Goal: Transaction & Acquisition: Obtain resource

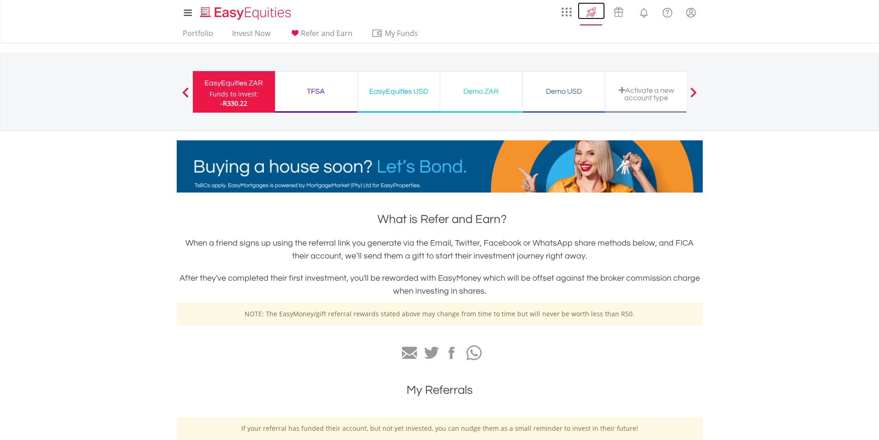
click at [590, 11] on img at bounding box center [590, 12] width 15 height 15
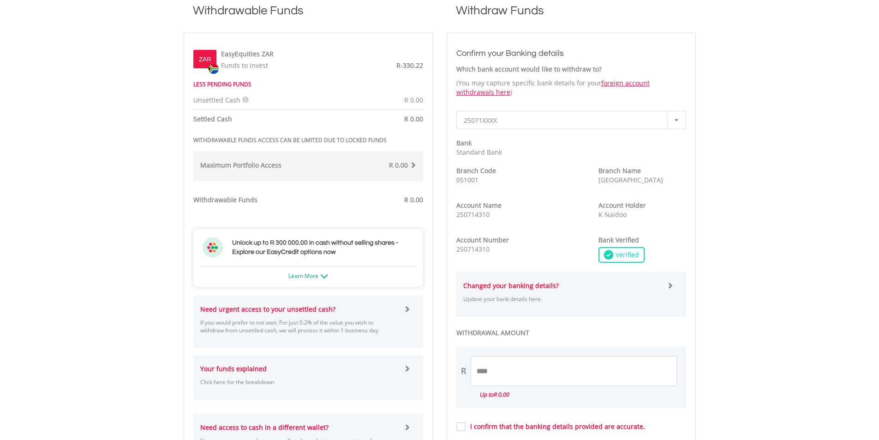
scroll to position [277, 0]
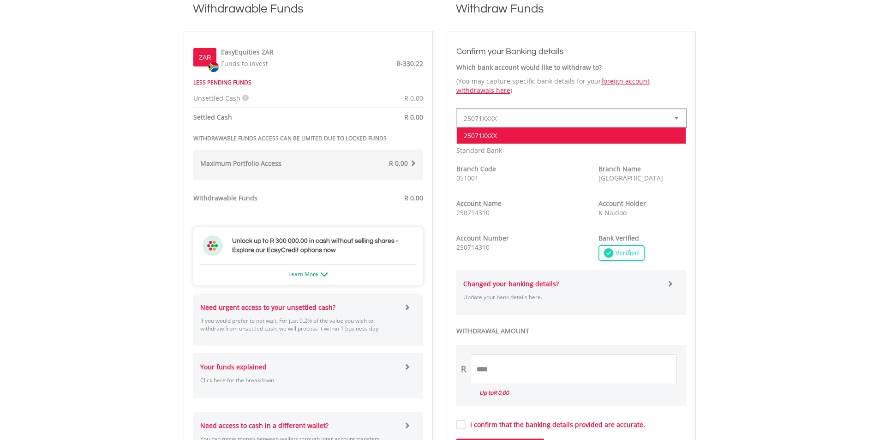
click at [504, 115] on span "25071XXXX" at bounding box center [564, 118] width 201 height 18
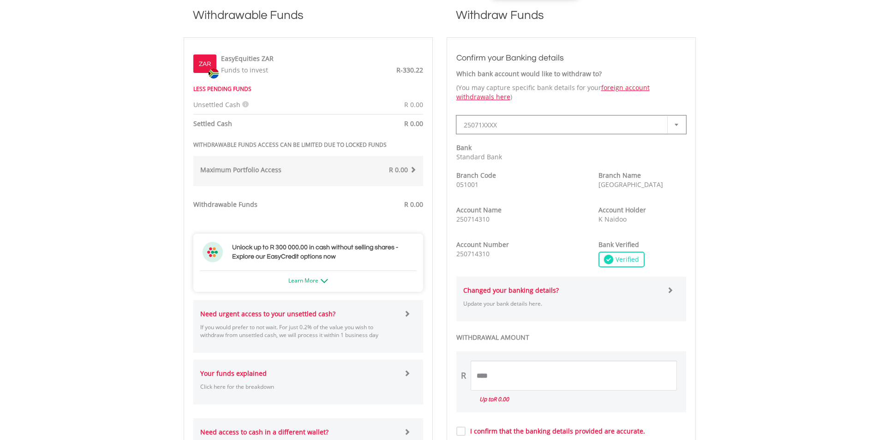
scroll to position [0, 0]
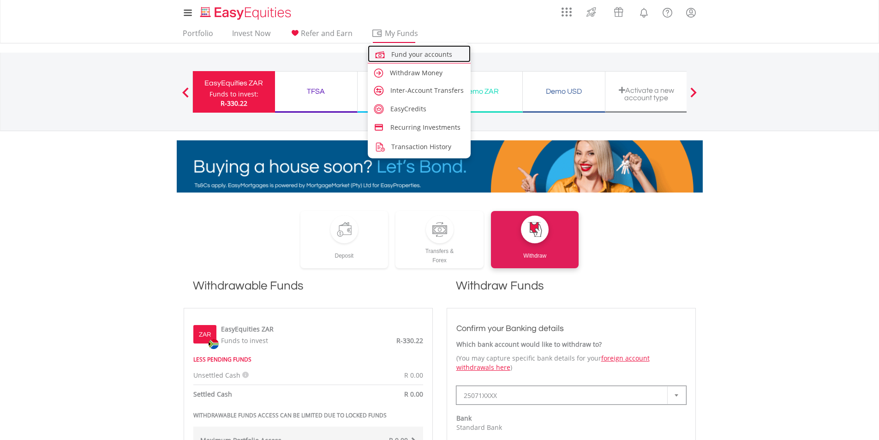
click at [412, 48] on link "Fund your accounts" at bounding box center [419, 53] width 103 height 17
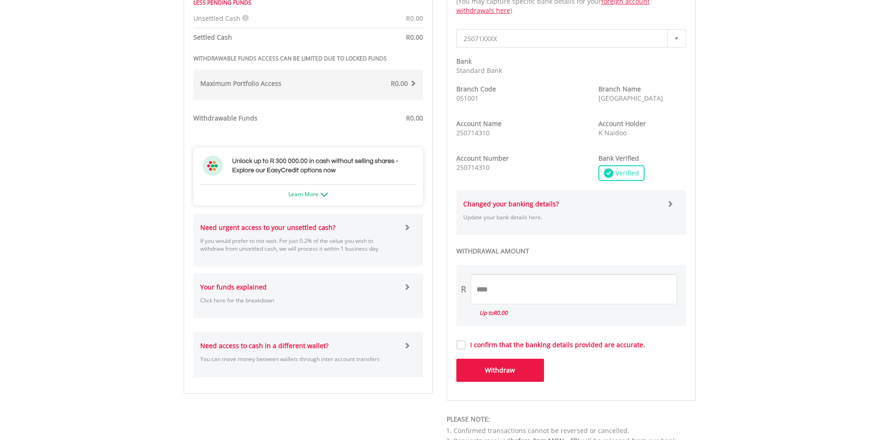
scroll to position [369, 0]
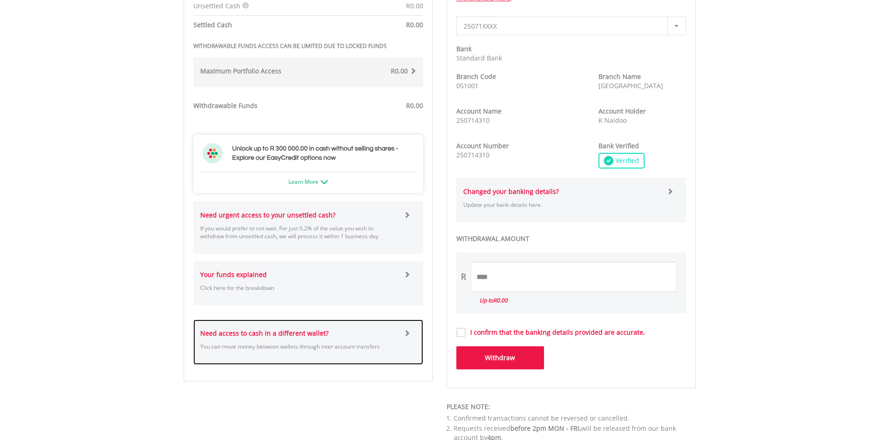
click at [258, 336] on strong "Need access to cash in a different wallet?" at bounding box center [264, 332] width 128 height 9
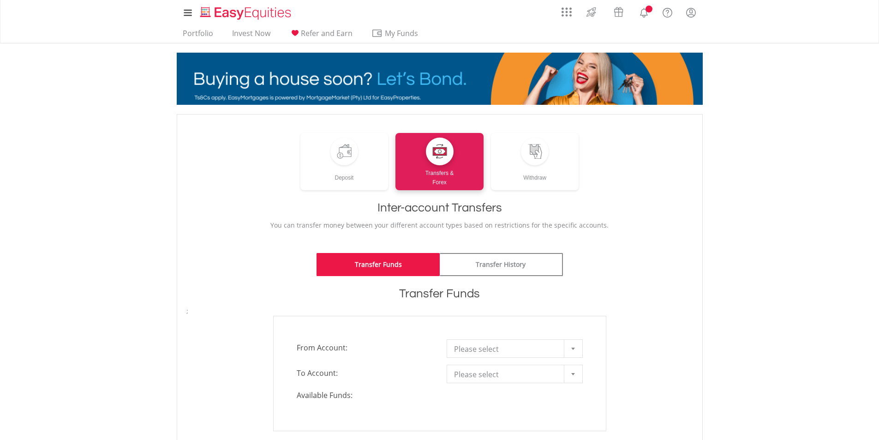
click at [551, 350] on span "Please select" at bounding box center [507, 348] width 107 height 18
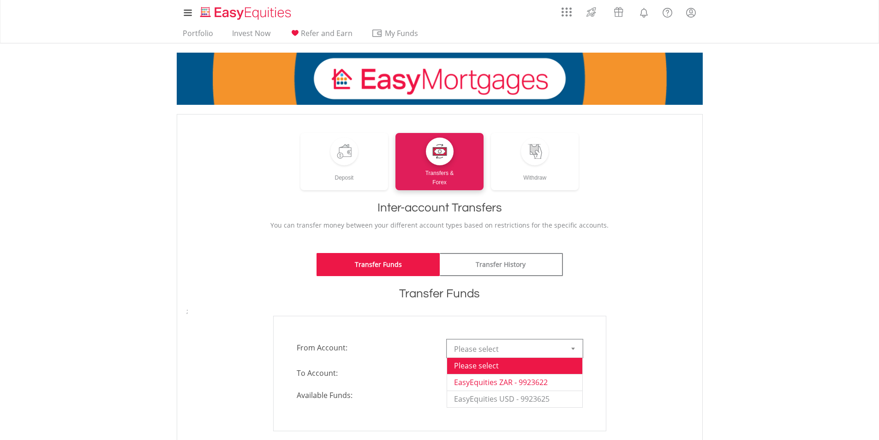
click at [540, 384] on li "EasyEquities ZAR - 9923622" at bounding box center [514, 382] width 135 height 17
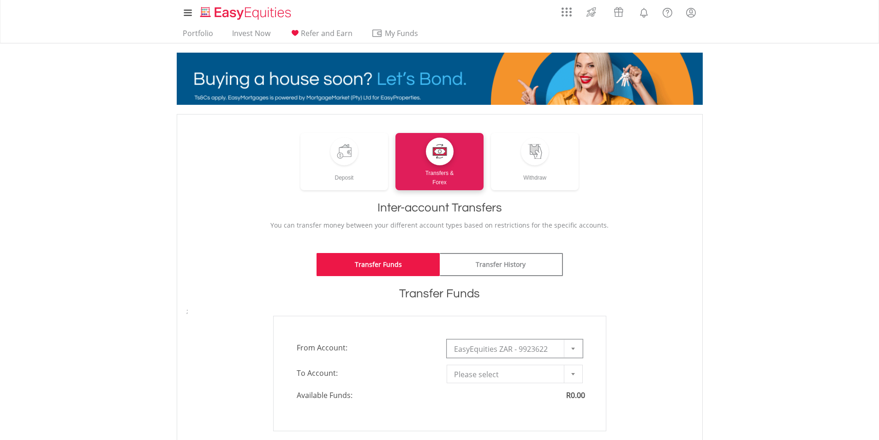
click at [537, 373] on span "Please select" at bounding box center [507, 374] width 107 height 18
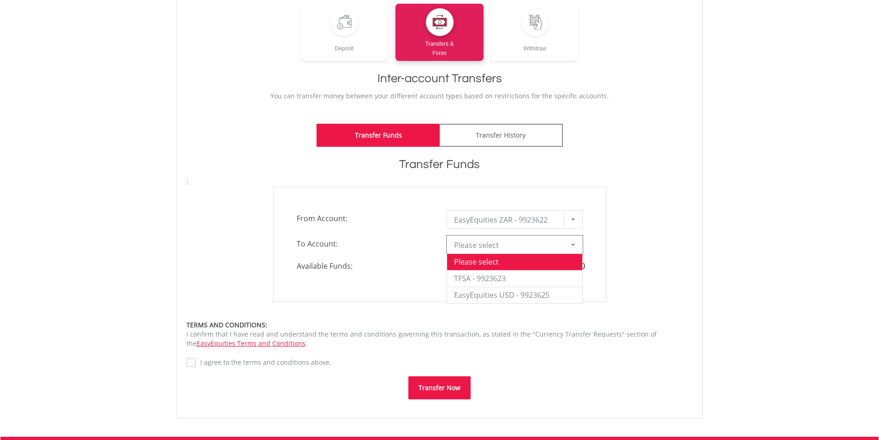
scroll to position [138, 0]
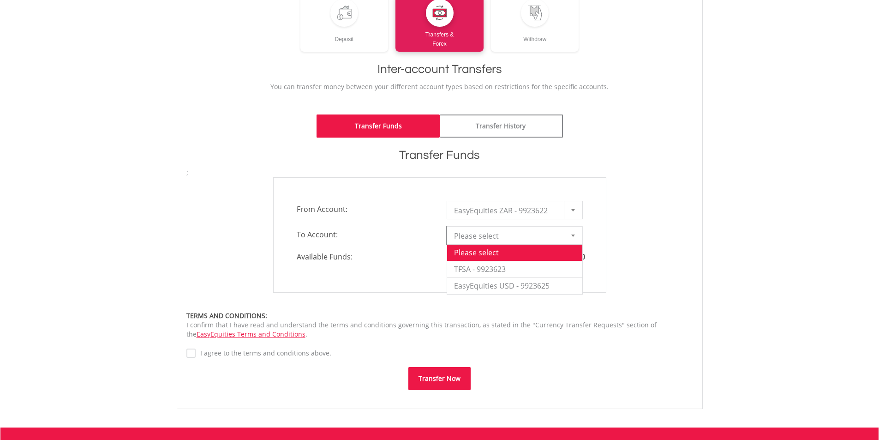
click at [594, 210] on div "**********" at bounding box center [439, 234] width 333 height 115
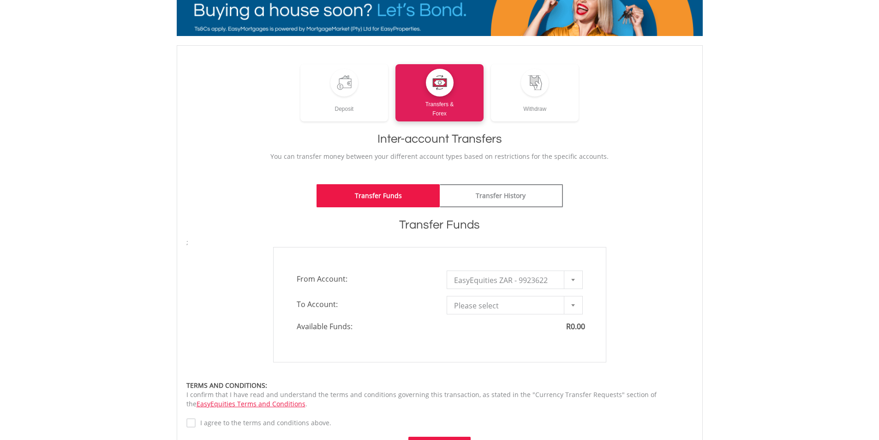
scroll to position [0, 0]
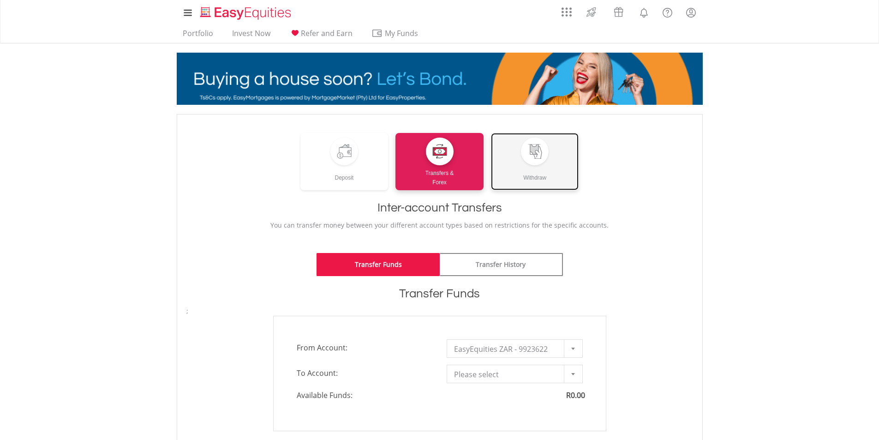
click at [509, 154] on link "Withdraw" at bounding box center [535, 161] width 88 height 57
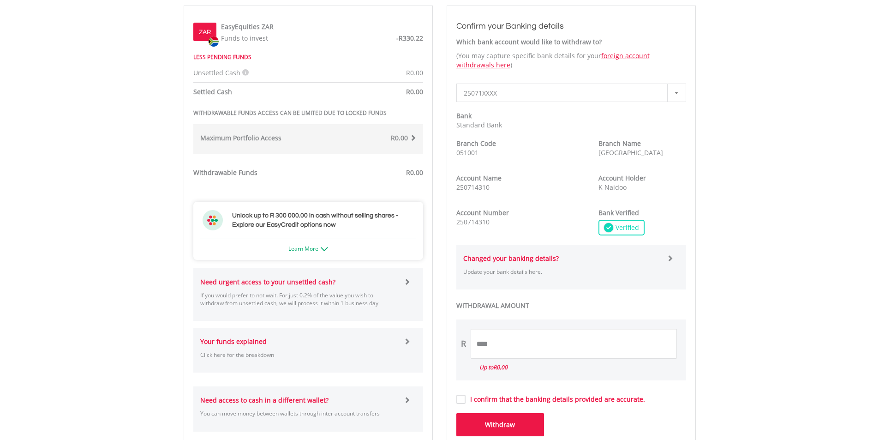
scroll to position [323, 0]
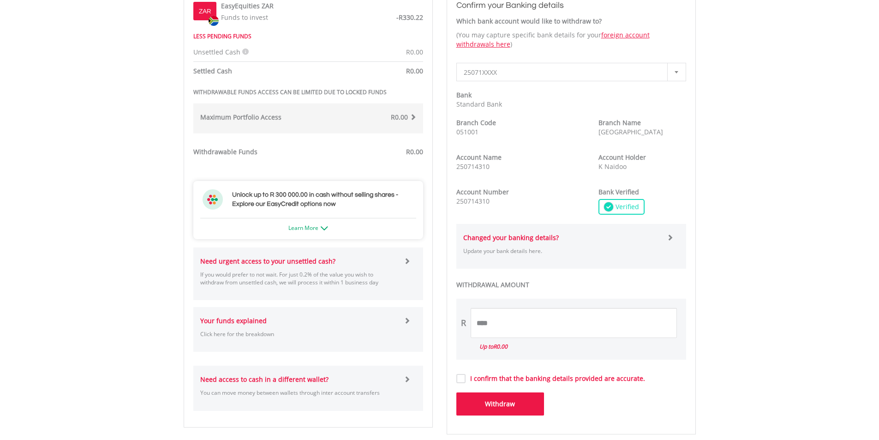
click at [377, 333] on p "Click here for the breakdown" at bounding box center [298, 334] width 197 height 8
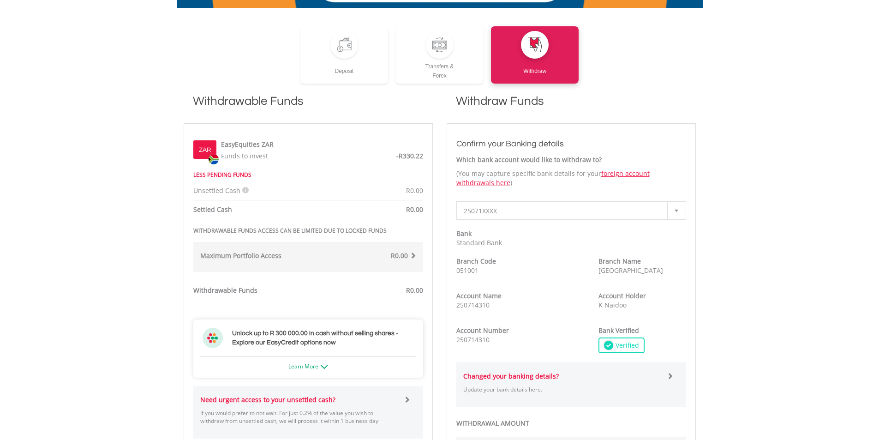
scroll to position [0, 0]
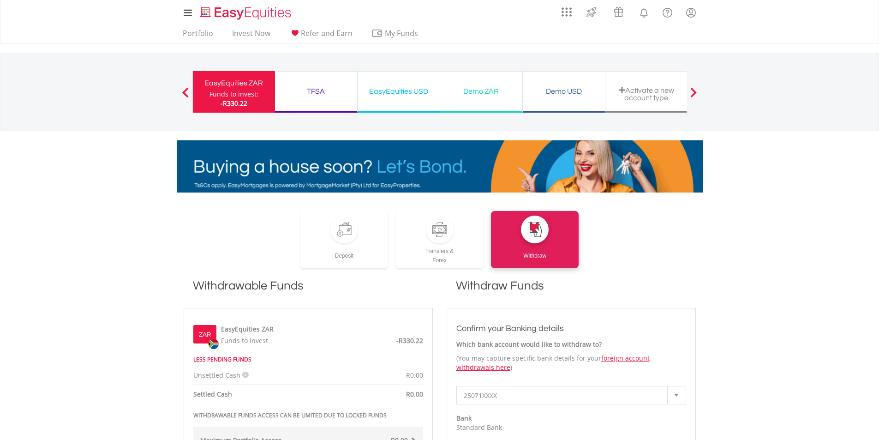
click at [319, 84] on div "TFSA Funds to invest: -R330.22" at bounding box center [316, 92] width 83 height 42
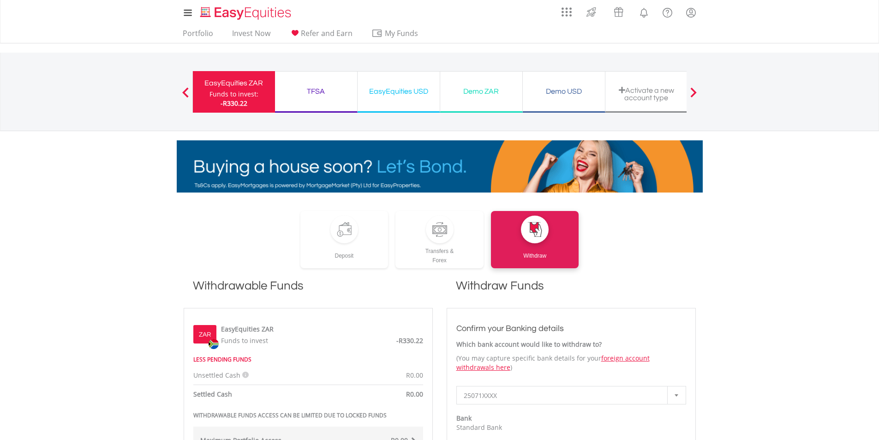
click at [319, 90] on div "TFSA" at bounding box center [315, 91] width 71 height 13
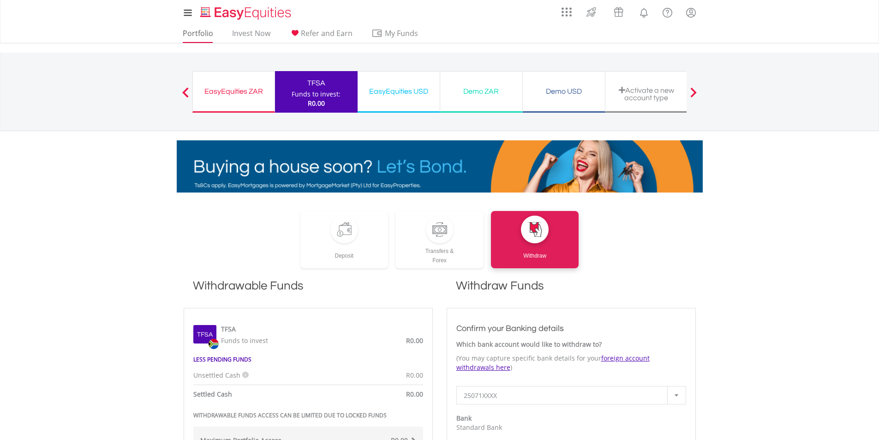
click at [191, 31] on link "Portfolio" at bounding box center [198, 36] width 38 height 14
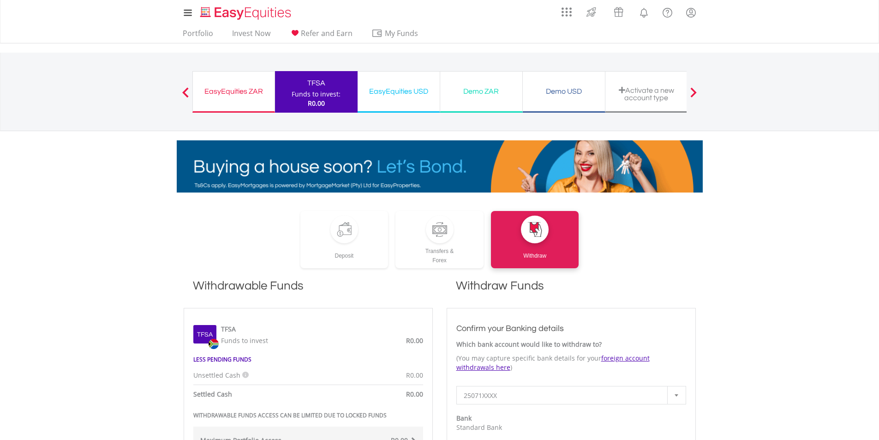
click at [424, 91] on div "EasyEquities USD" at bounding box center [398, 91] width 71 height 13
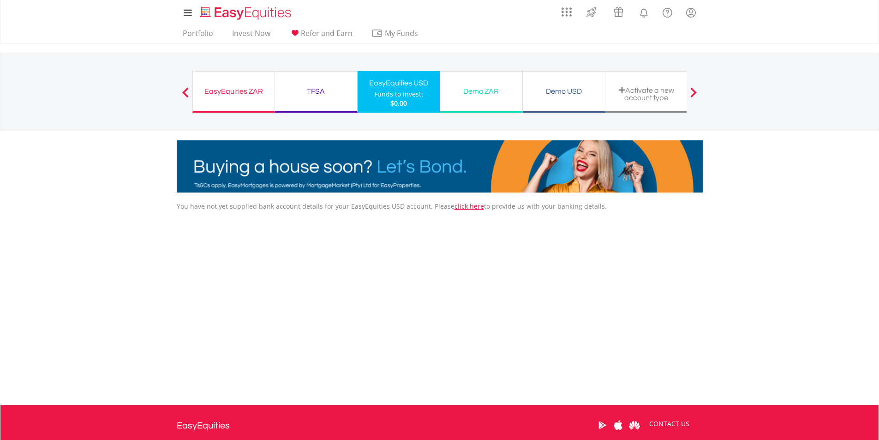
click at [420, 93] on div "Funds to invest:" at bounding box center [398, 93] width 49 height 9
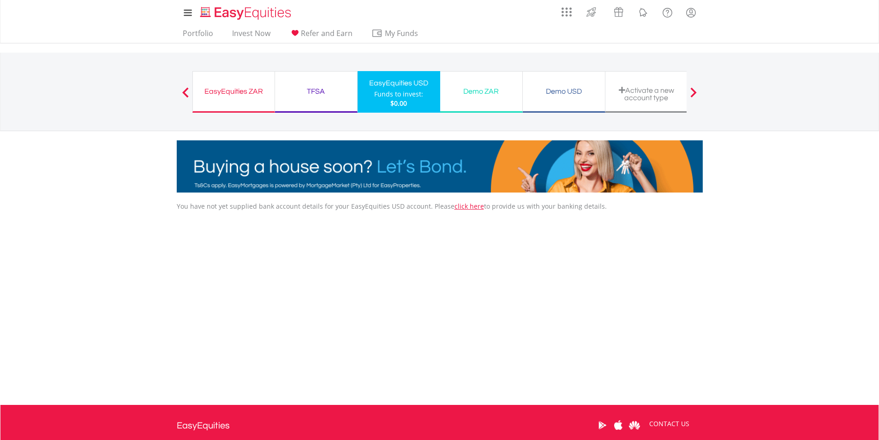
click at [518, 51] on div "My Investments Invest Now New Listings Sell My Recurring Investments Pending Or…" at bounding box center [439, 96] width 879 height 192
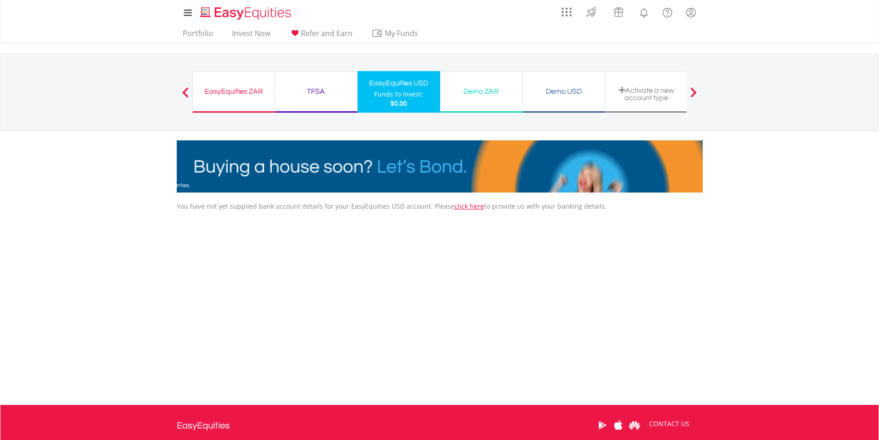
click at [209, 90] on div "EasyEquities ZAR" at bounding box center [233, 91] width 71 height 13
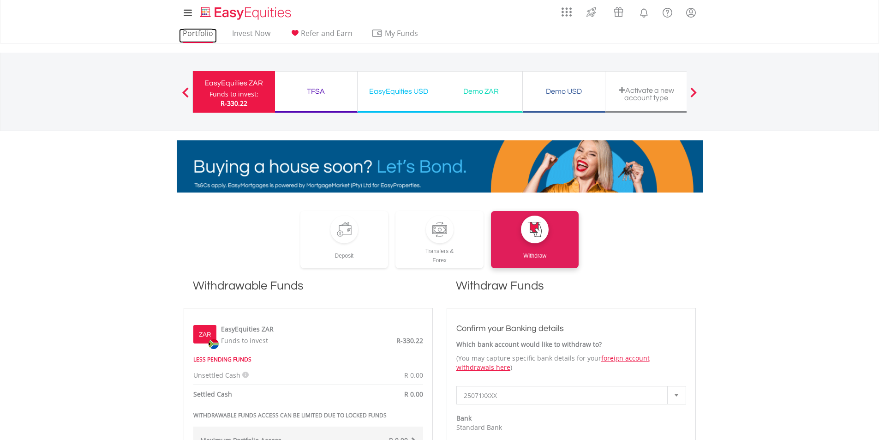
click at [206, 34] on link "Portfolio" at bounding box center [198, 36] width 38 height 14
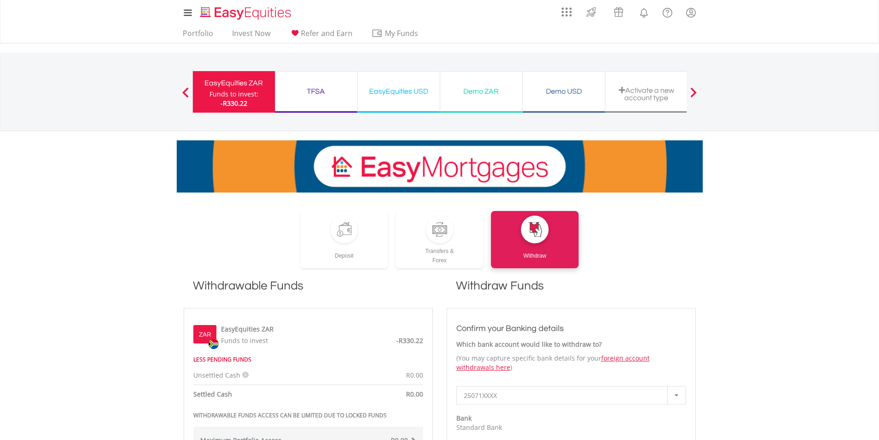
click at [323, 88] on div "TFSA" at bounding box center [315, 91] width 71 height 13
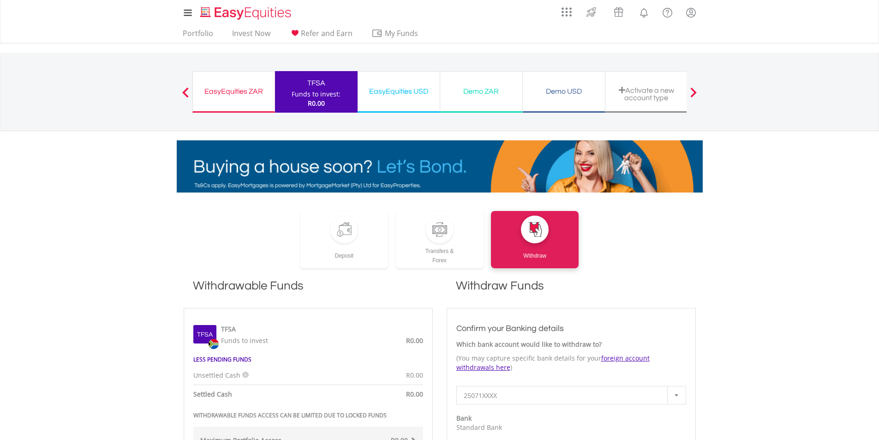
click at [400, 91] on div "EasyEquities USD" at bounding box center [398, 91] width 71 height 13
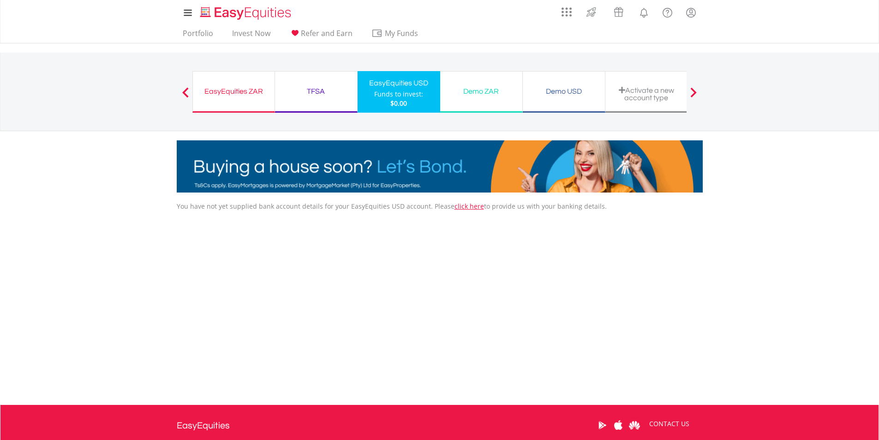
click at [185, 91] on span at bounding box center [185, 92] width 6 height 10
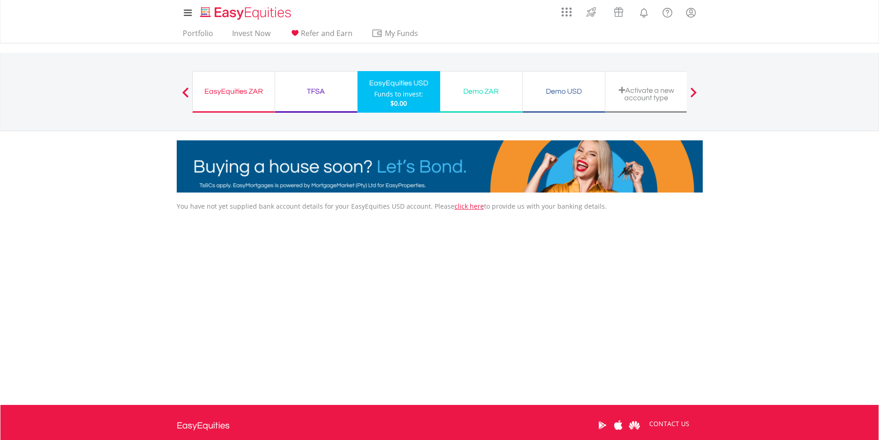
click at [185, 91] on span at bounding box center [185, 92] width 6 height 10
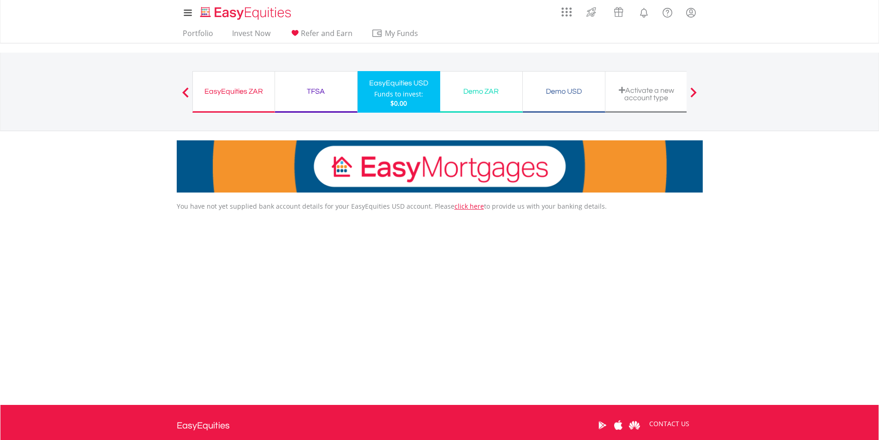
click at [185, 91] on span at bounding box center [185, 92] width 6 height 10
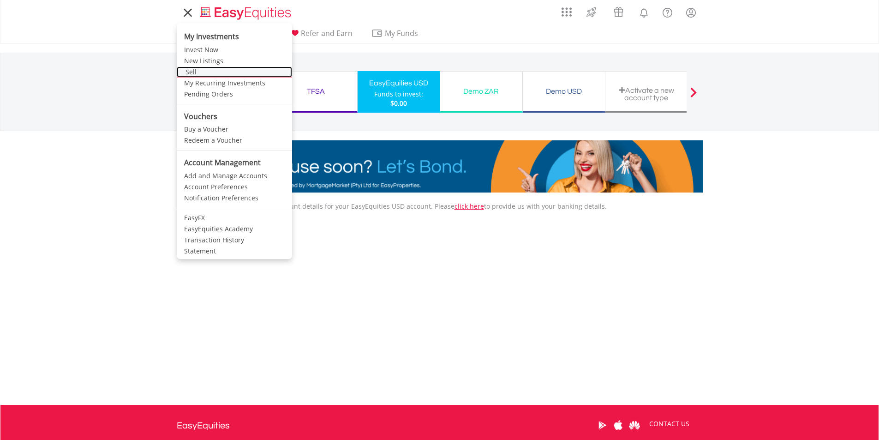
click at [191, 66] on link "Sell" at bounding box center [234, 71] width 115 height 11
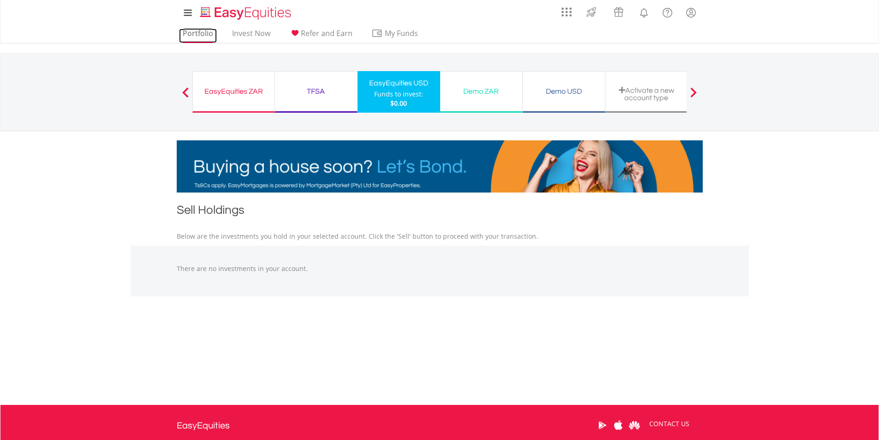
click at [200, 32] on link "Portfolio" at bounding box center [198, 36] width 38 height 14
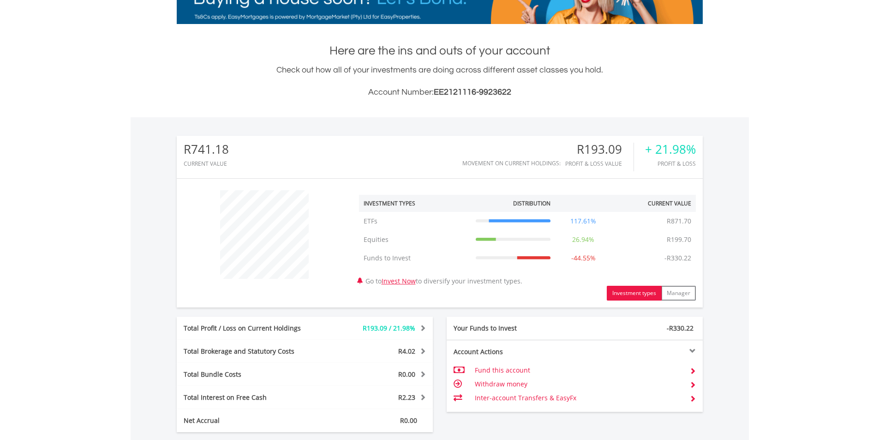
scroll to position [185, 0]
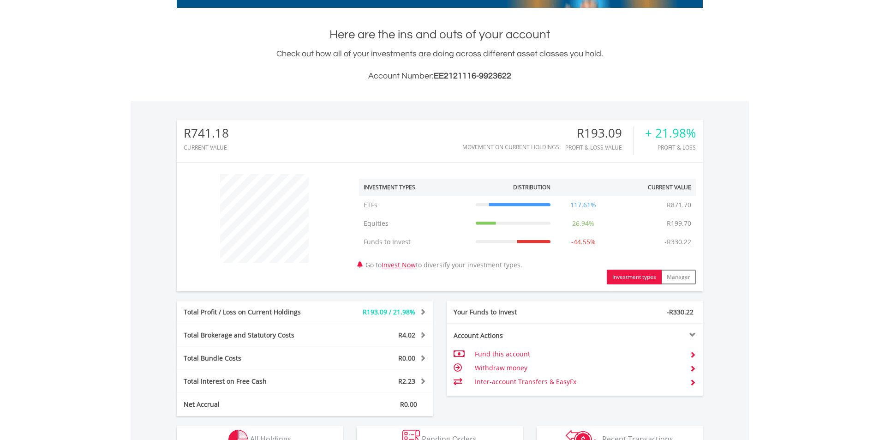
click at [521, 370] on td "Withdraw money" at bounding box center [578, 368] width 207 height 14
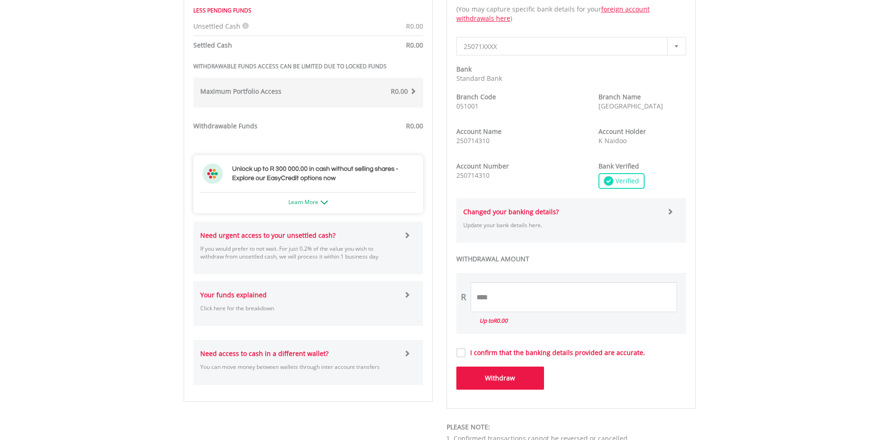
scroll to position [369, 0]
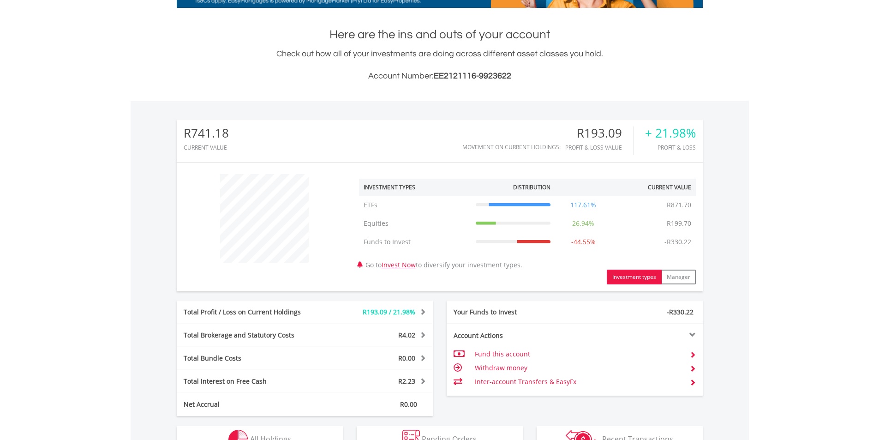
scroll to position [89, 175]
drag, startPoint x: 0, startPoint y: 0, endPoint x: 598, endPoint y: 140, distance: 613.9
click at [598, 140] on div "R193.09" at bounding box center [599, 132] width 68 height 13
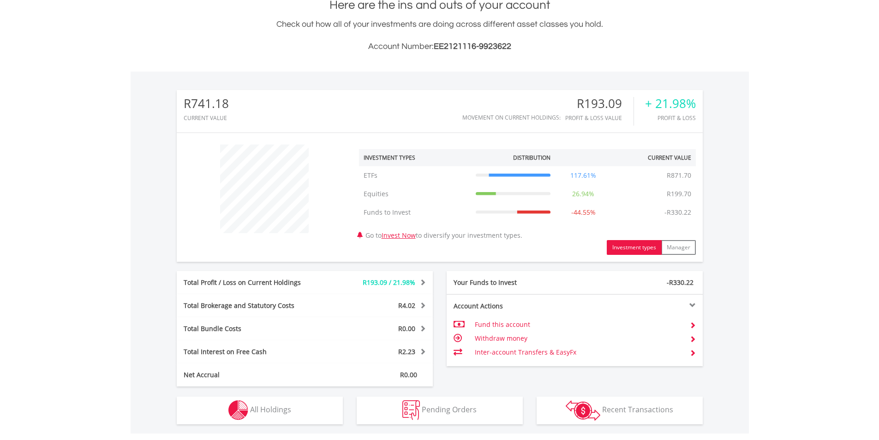
scroll to position [231, 0]
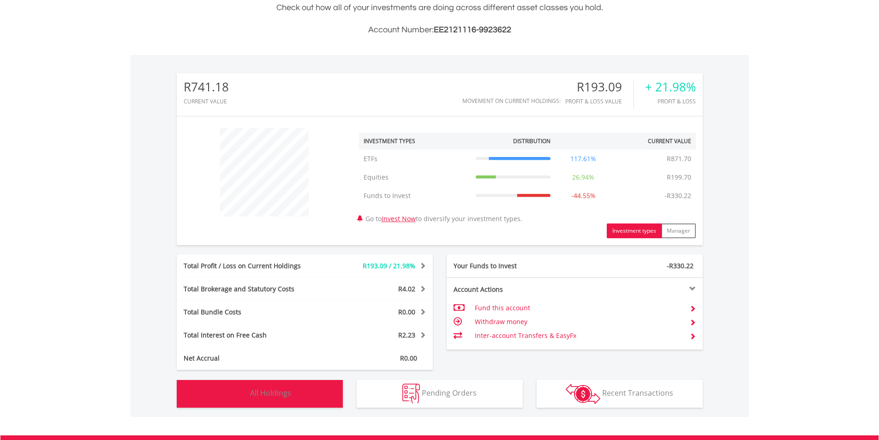
click at [289, 387] on span "All Holdings" at bounding box center [270, 392] width 41 height 10
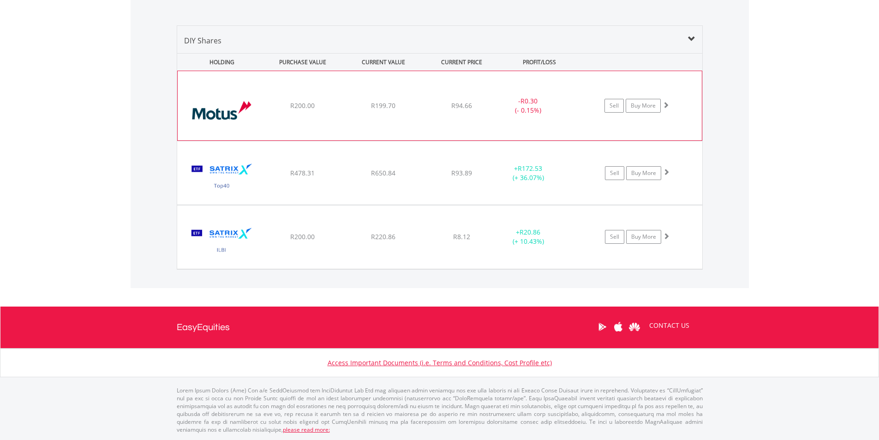
scroll to position [640, 0]
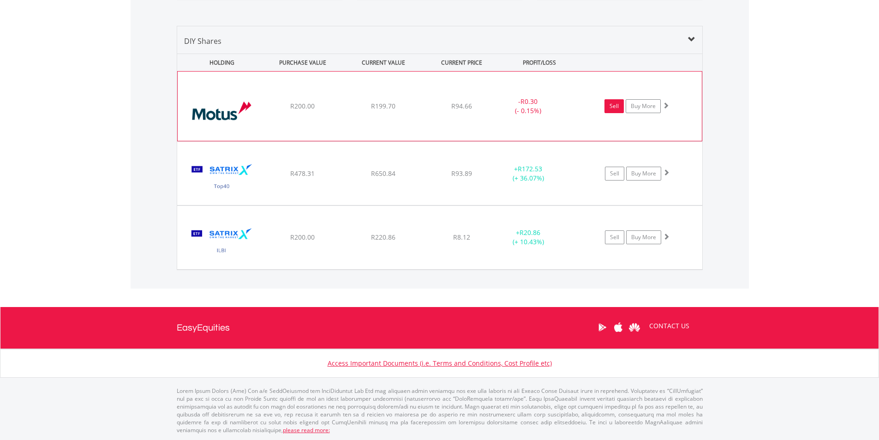
click at [616, 107] on link "Sell" at bounding box center [613, 106] width 19 height 14
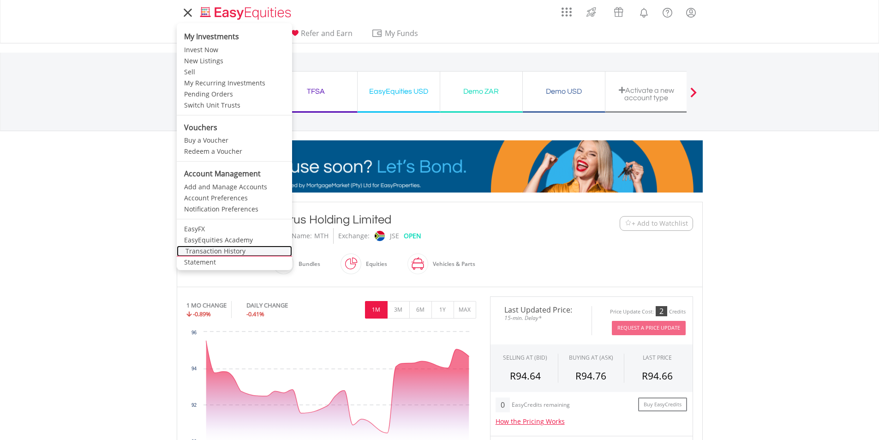
click at [202, 250] on link "Transaction History" at bounding box center [234, 250] width 115 height 11
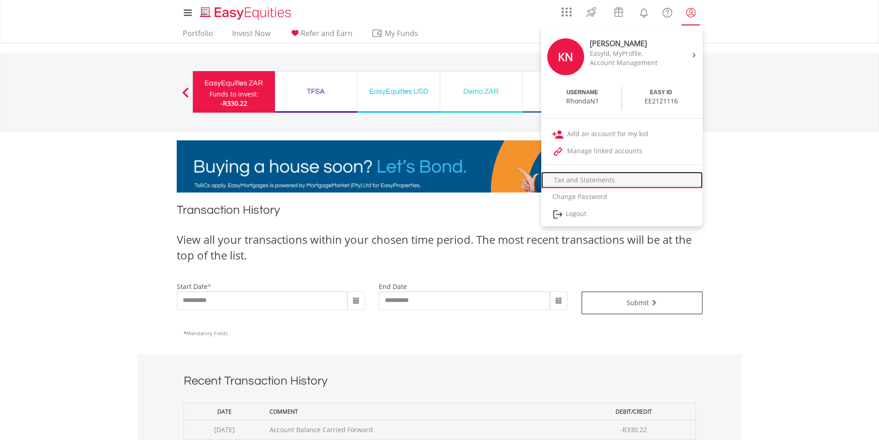
click at [602, 179] on link "Tax and Statements" at bounding box center [621, 180] width 161 height 17
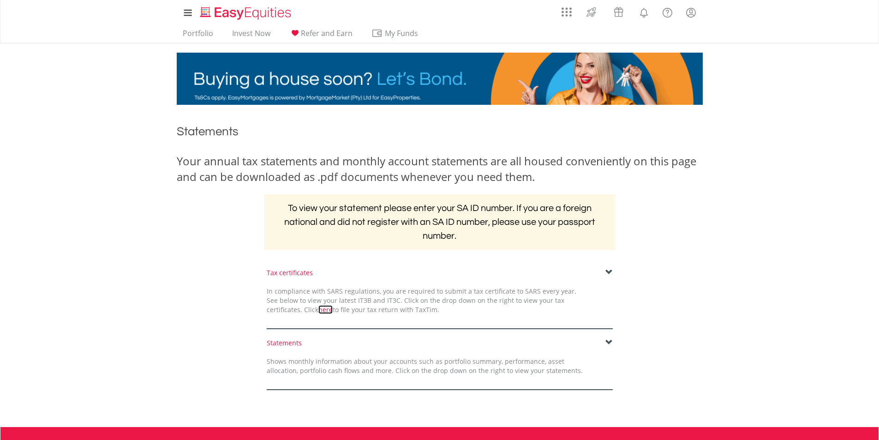
click at [318, 306] on link "here" at bounding box center [325, 309] width 14 height 9
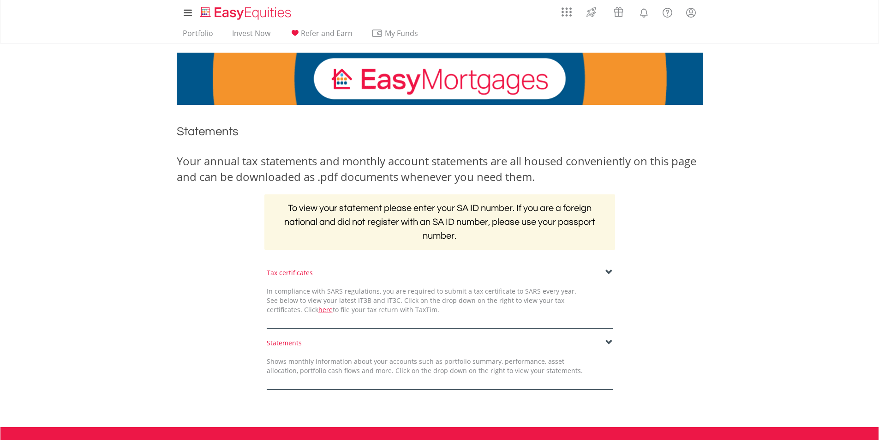
drag, startPoint x: 278, startPoint y: 343, endPoint x: 337, endPoint y: 339, distance: 58.7
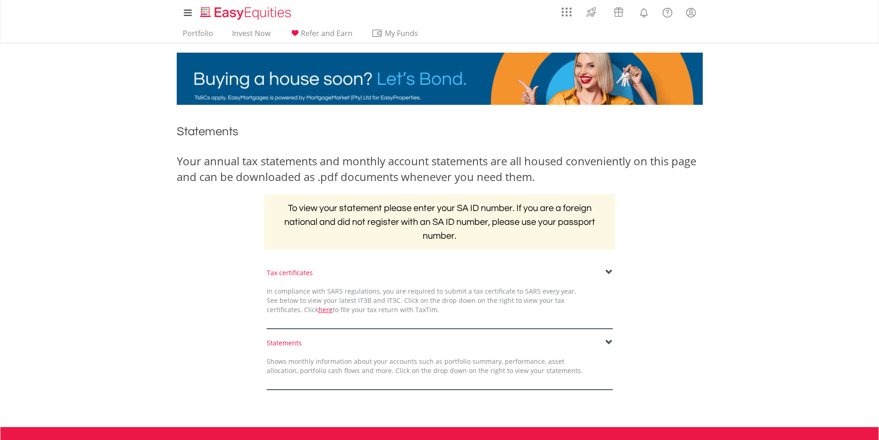
click at [282, 341] on div "Statements" at bounding box center [440, 342] width 346 height 9
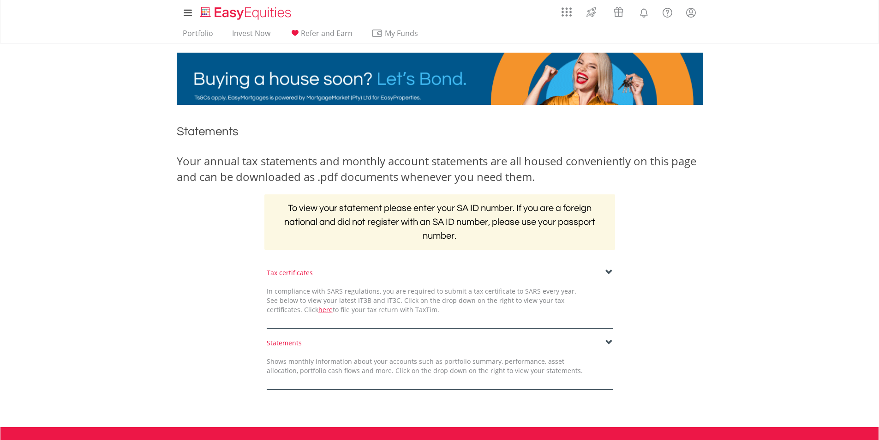
click at [613, 340] on div "Statements Shows monthly information about your accounts such as portfolio summ…" at bounding box center [440, 364] width 360 height 52
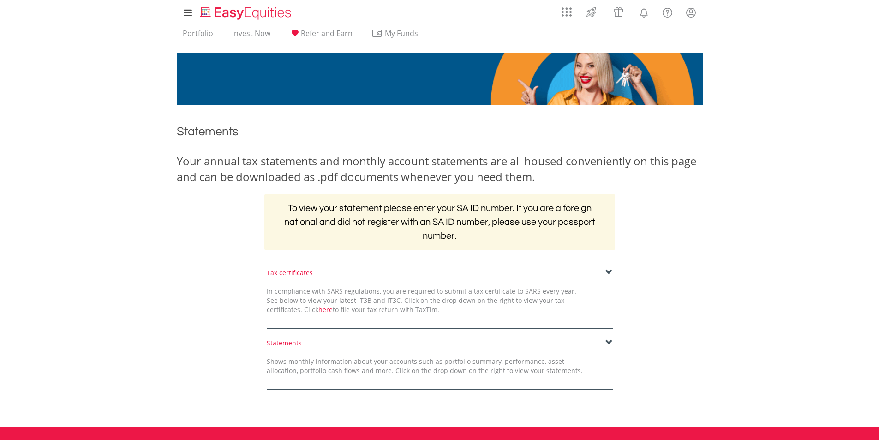
click at [605, 342] on span at bounding box center [608, 342] width 7 height 7
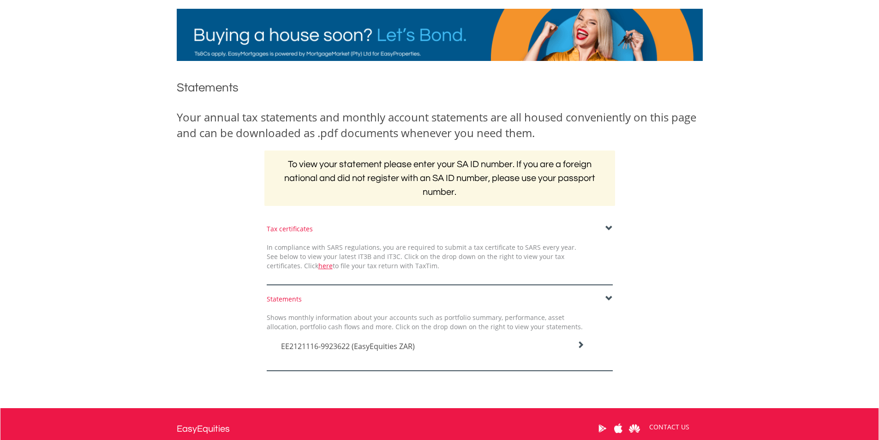
scroll to position [46, 0]
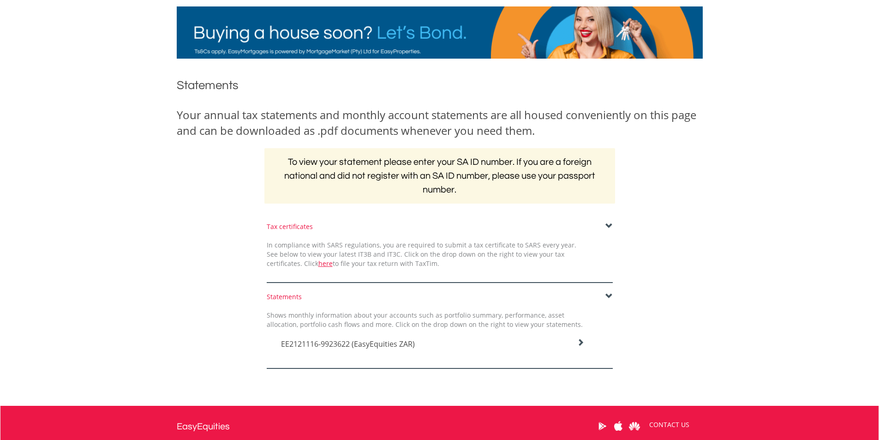
click at [352, 344] on span "EE2121116-9923622 (EasyEquities ZAR)" at bounding box center [348, 344] width 134 height 10
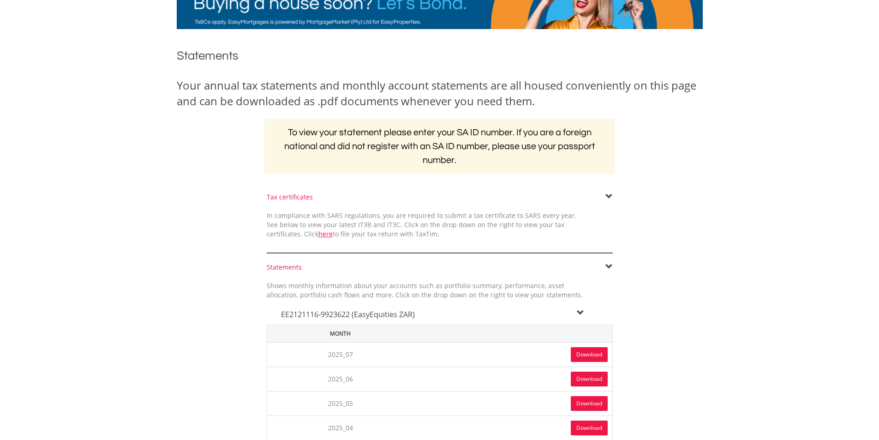
scroll to position [92, 0]
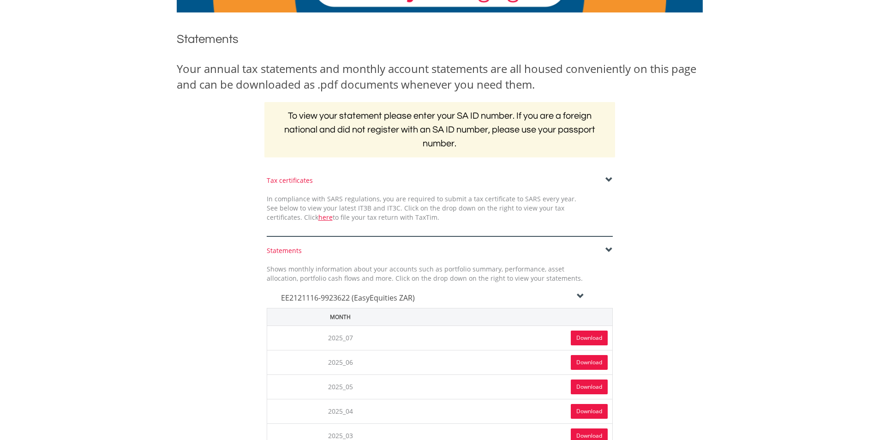
click at [576, 333] on link "Download" at bounding box center [589, 337] width 37 height 15
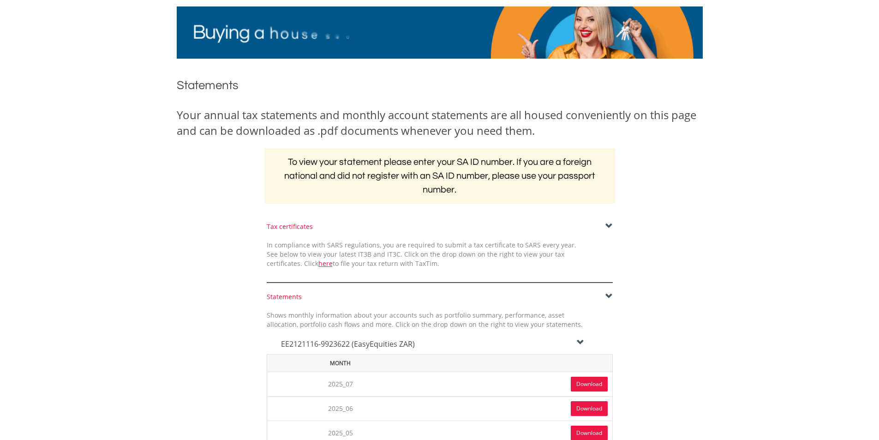
scroll to position [0, 0]
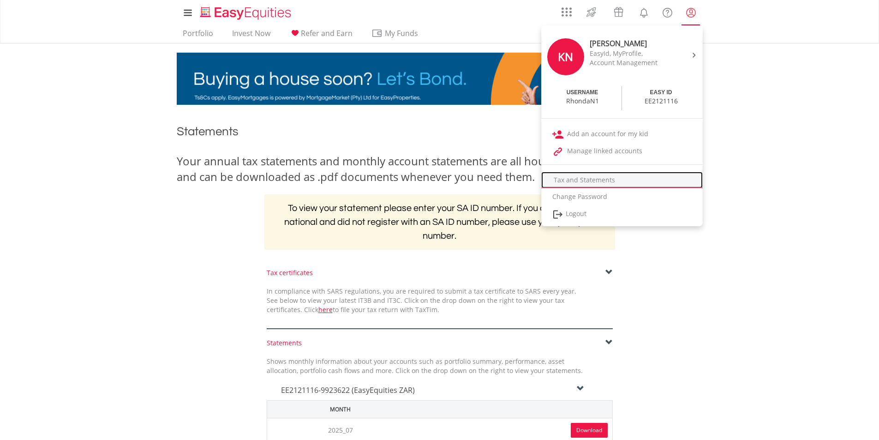
click at [610, 176] on link "Tax and Statements" at bounding box center [621, 180] width 161 height 17
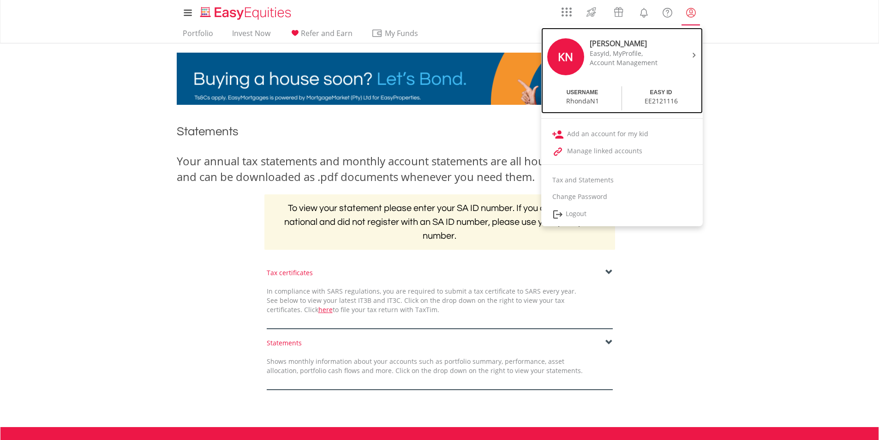
click at [622, 54] on div "EasyId, MyProfile," at bounding box center [627, 53] width 77 height 9
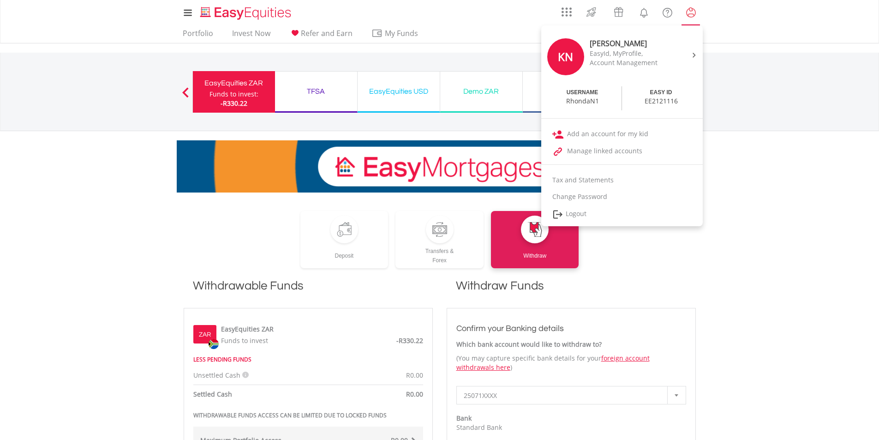
click at [689, 14] on lord-icon "My Profile" at bounding box center [691, 13] width 12 height 12
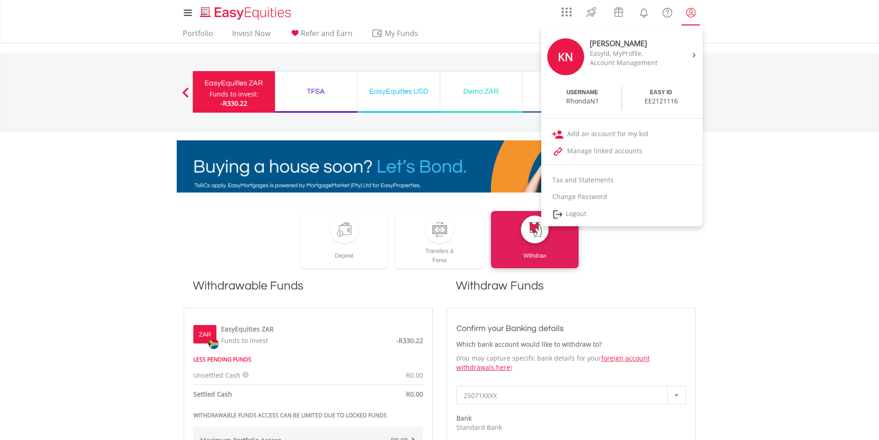
click at [683, 12] on link "My Profile" at bounding box center [691, 12] width 24 height 20
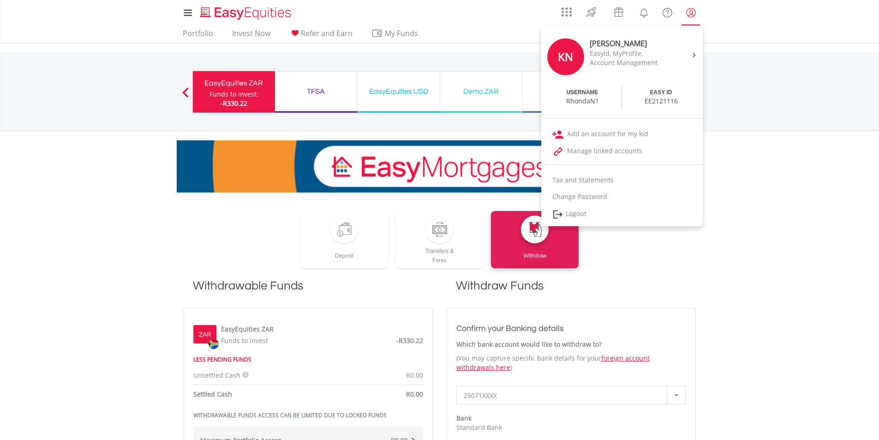
click at [692, 11] on lord-icon "My Profile" at bounding box center [691, 13] width 12 height 12
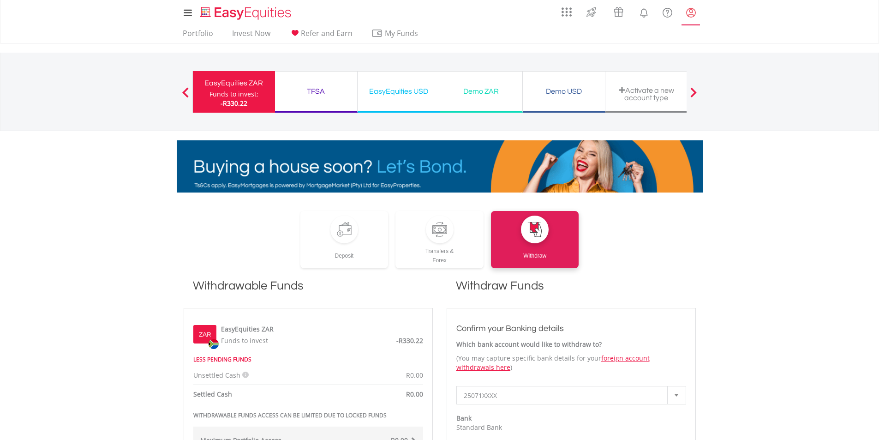
click at [692, 11] on lord-icon "My Profile" at bounding box center [691, 13] width 12 height 12
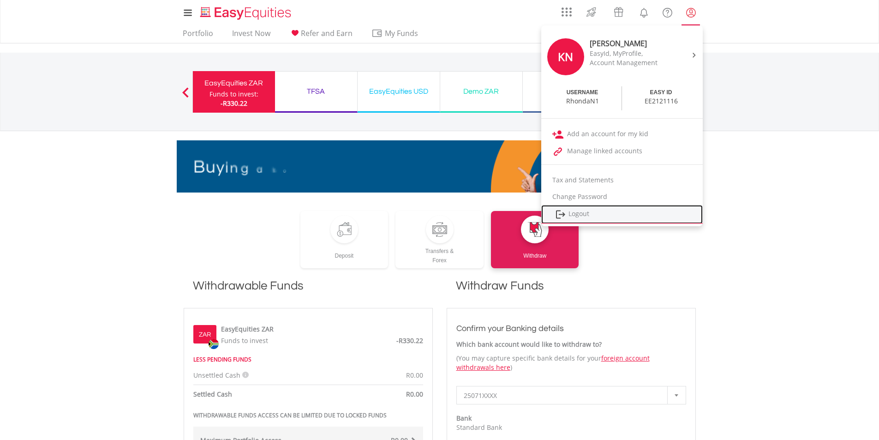
click at [592, 211] on link "Logout" at bounding box center [621, 214] width 161 height 19
